Goal: Find specific page/section: Find specific page/section

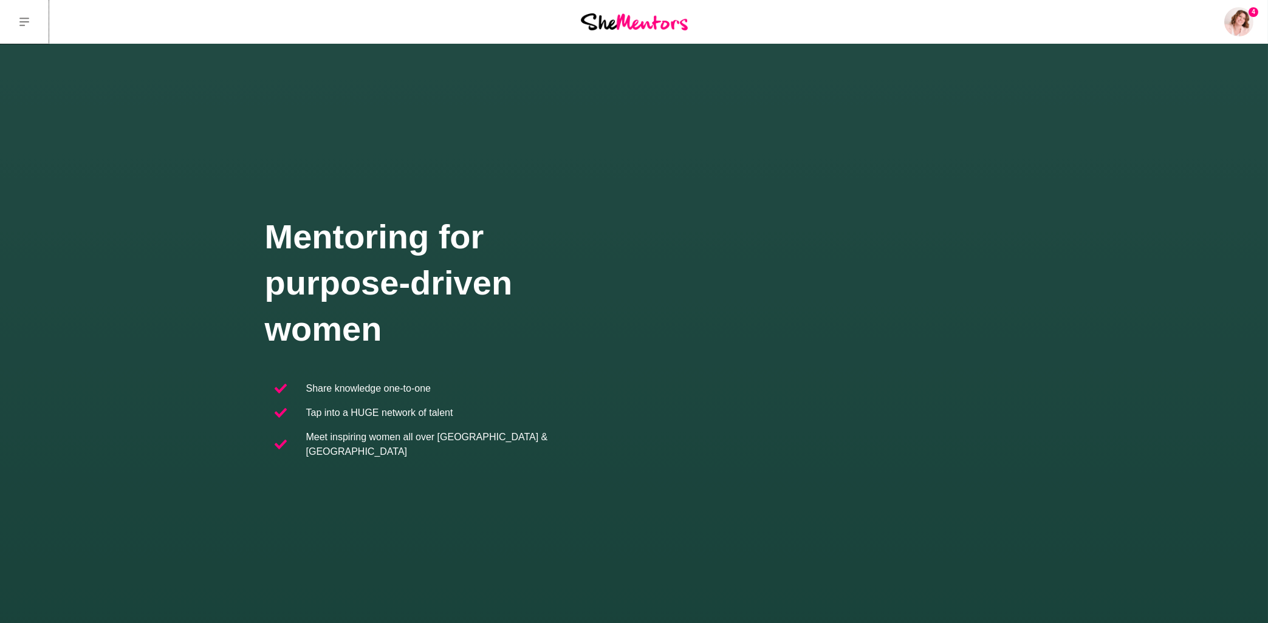
click at [27, 22] on icon at bounding box center [24, 22] width 10 height 9
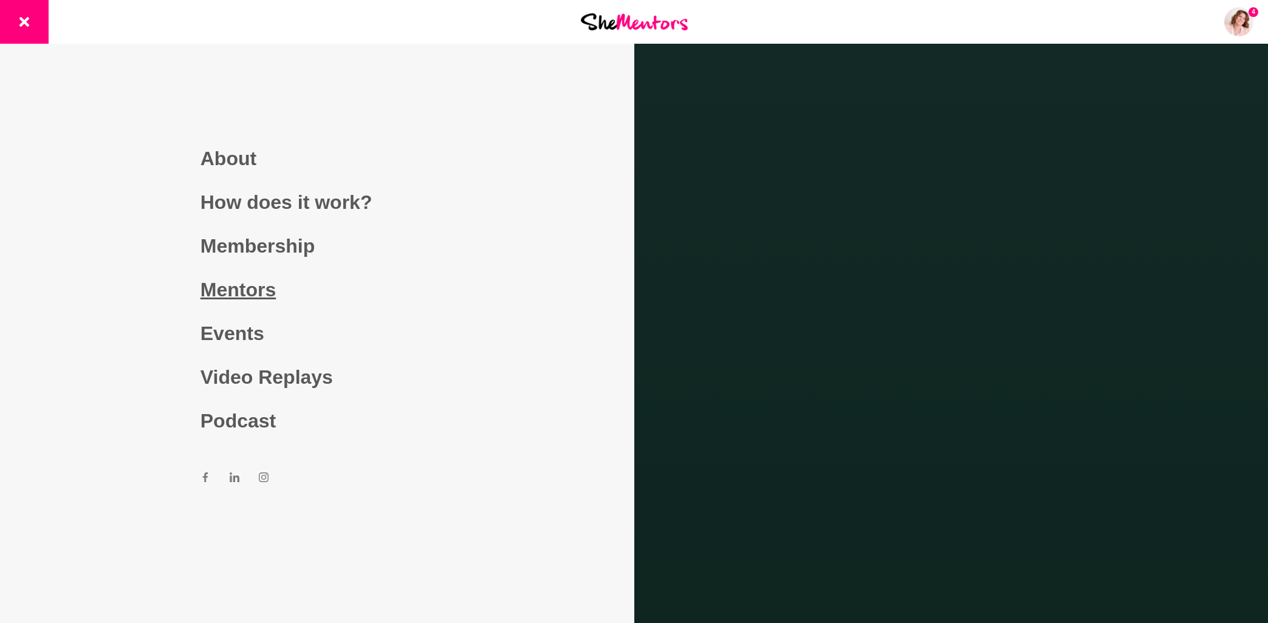
click at [245, 292] on link "Mentors" at bounding box center [316, 290] width 233 height 44
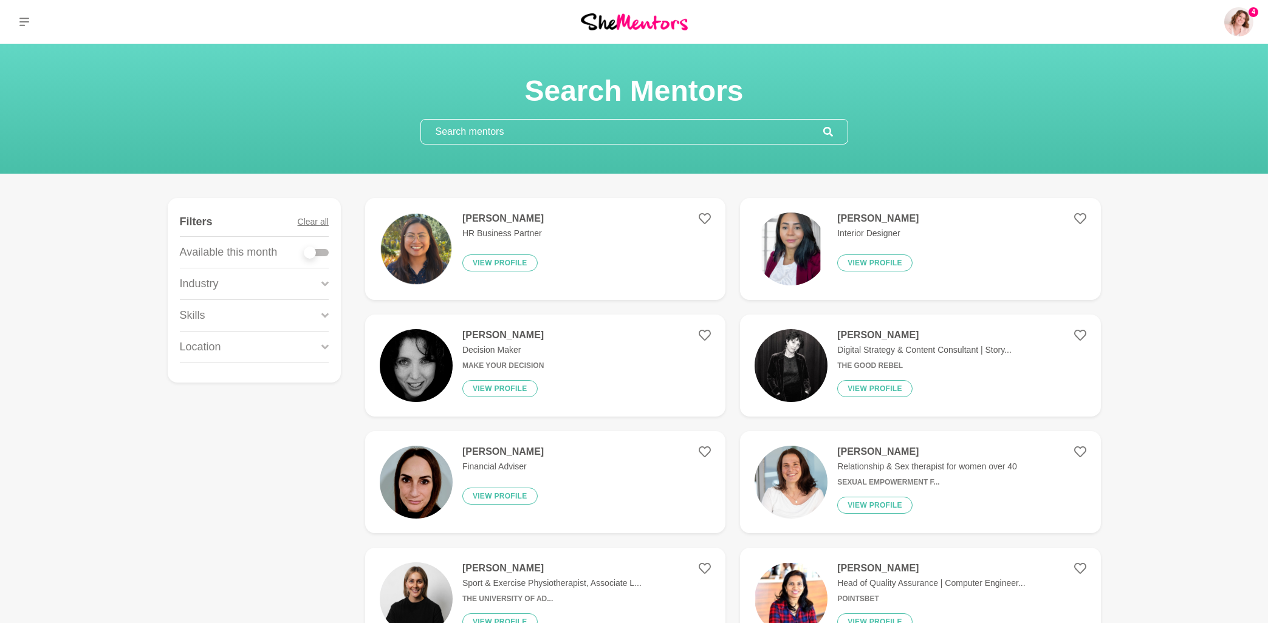
click at [468, 132] on input "text" at bounding box center [622, 132] width 402 height 24
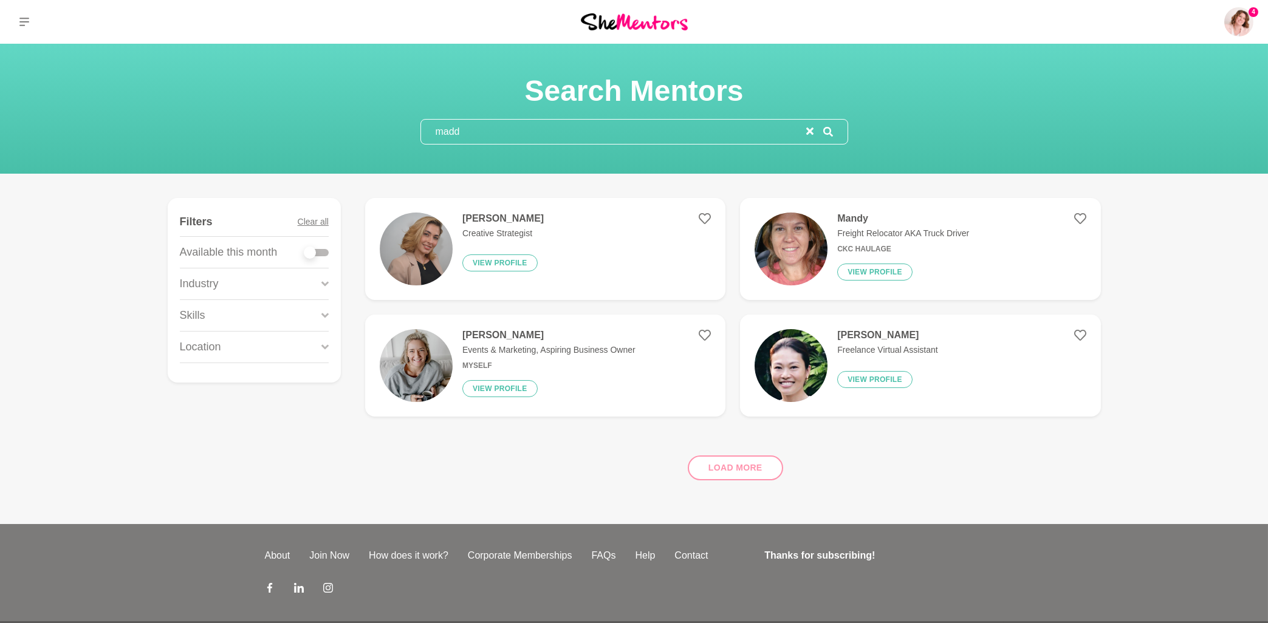
type input "madd"
click at [476, 217] on h4 "[PERSON_NAME]" at bounding box center [502, 219] width 81 height 12
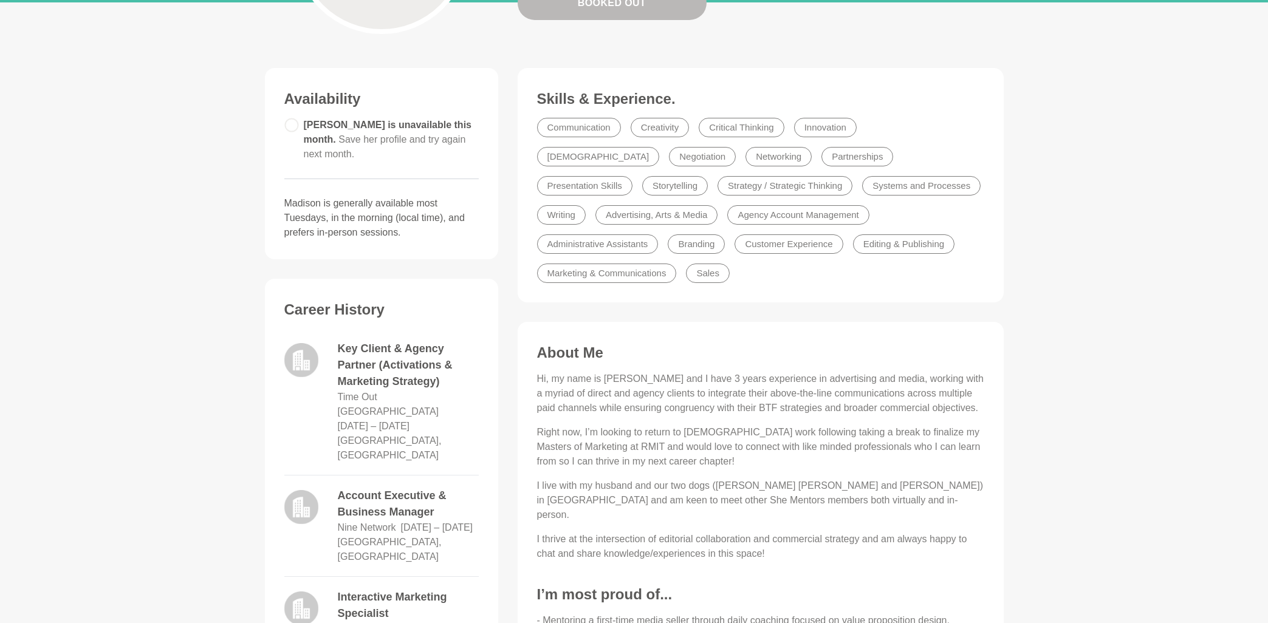
scroll to position [521, 0]
